Goal: Information Seeking & Learning: Learn about a topic

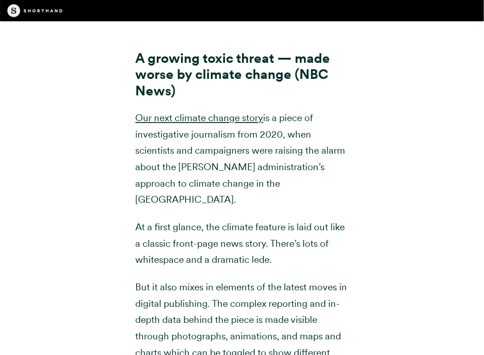
scroll to position [7708, 0]
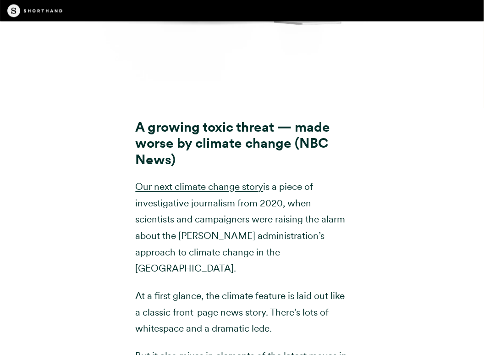
click at [252, 119] on strong "A growing toxic threat — made worse by climate change (NBC News)" at bounding box center [233, 143] width 195 height 49
click at [269, 119] on strong "A growing toxic threat — made worse by climate change (NBC News)" at bounding box center [233, 143] width 195 height 49
click at [426, 216] on div "A growing toxic threat — made worse by climate change (NBC News) Our next clima…" at bounding box center [241, 312] width 481 height 409
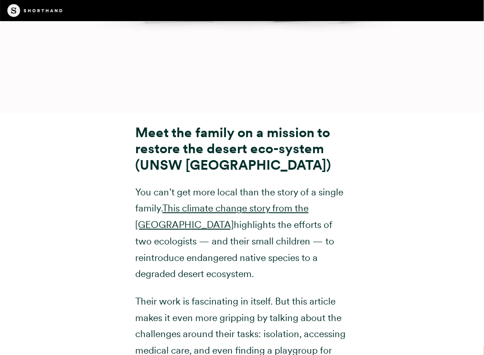
scroll to position [8865, 0]
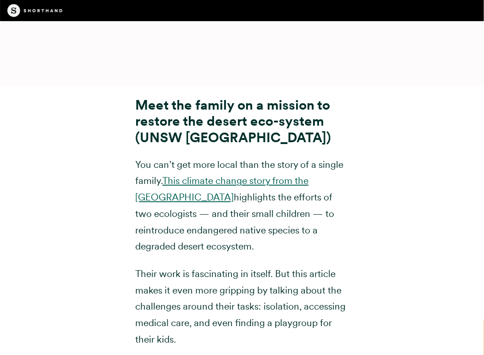
click at [250, 175] on link "This climate change story from the [GEOGRAPHIC_DATA]" at bounding box center [222, 189] width 173 height 28
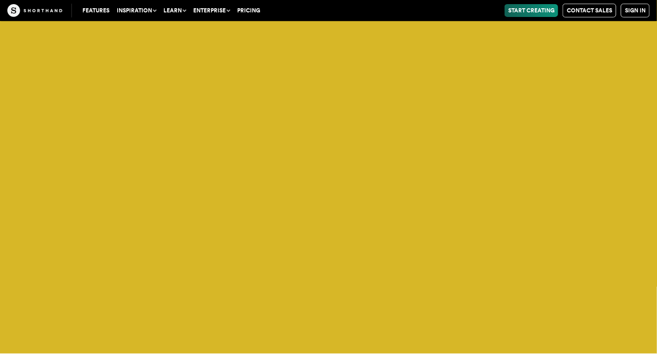
scroll to position [5356, 0]
